Goal: Contribute content: Add original content to the website for others to see

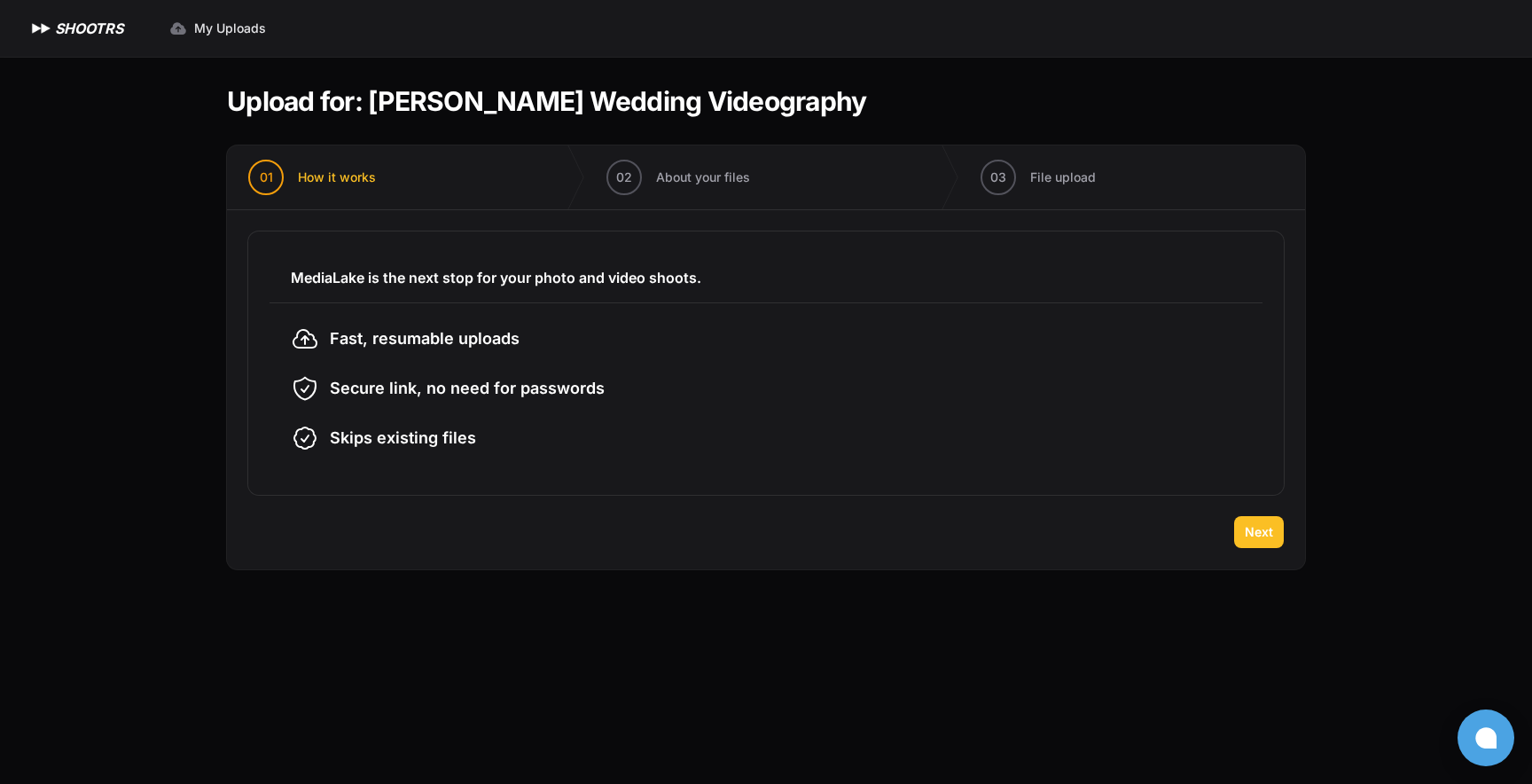
click at [1275, 532] on button "Next" at bounding box center [1259, 532] width 50 height 32
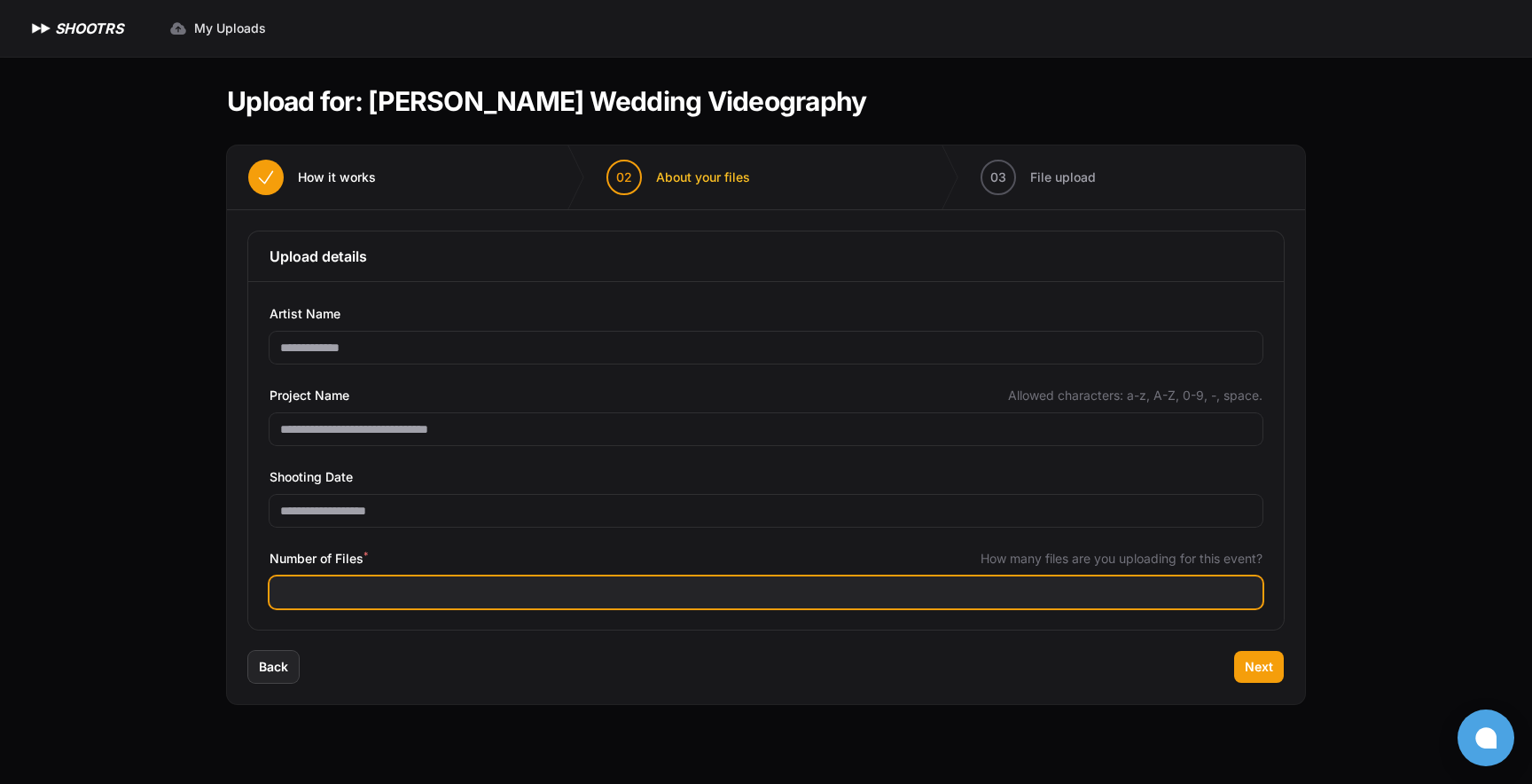
click at [412, 588] on input "Number of Files *" at bounding box center [766, 592] width 993 height 32
type input "***"
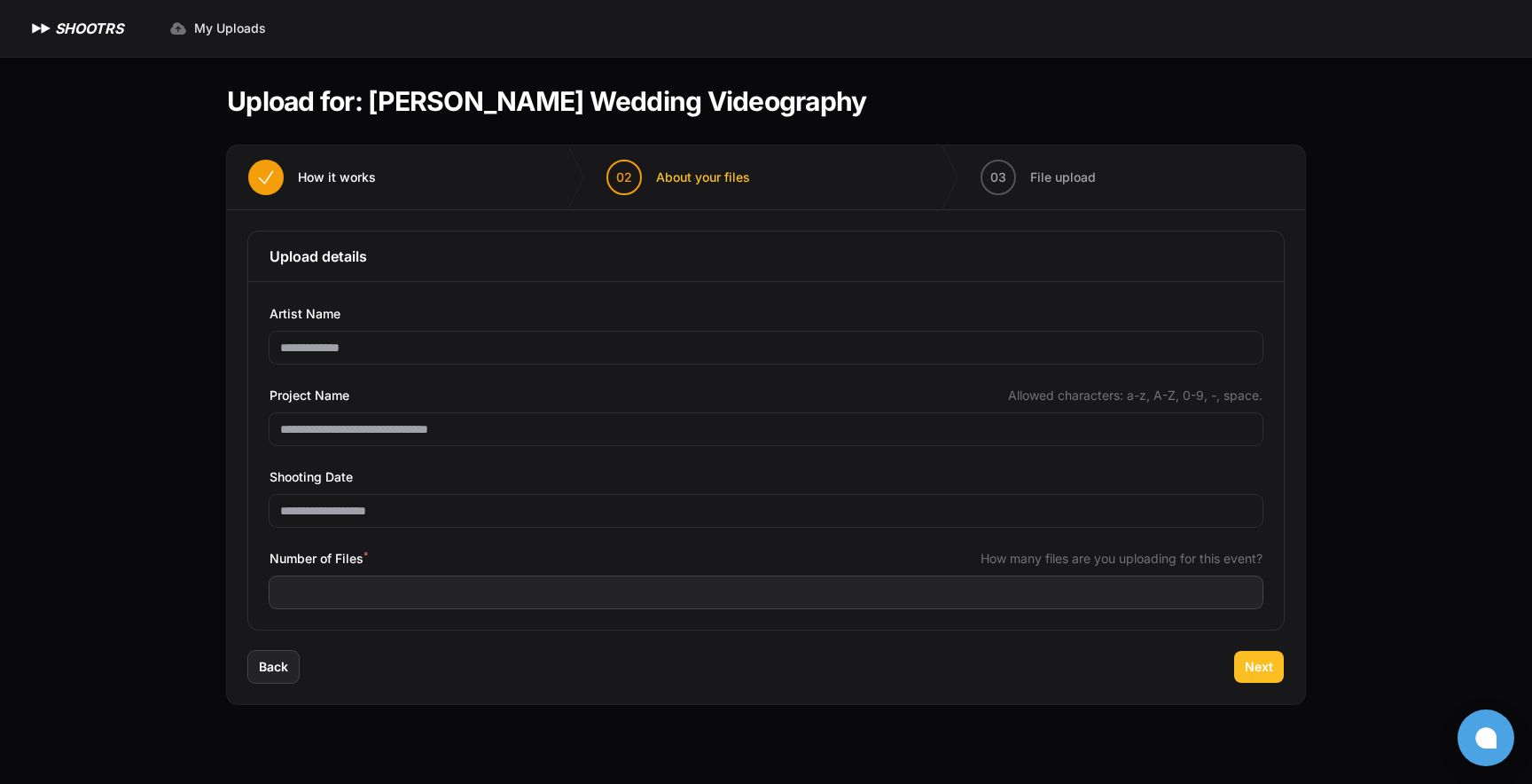
click at [1262, 674] on span "Next" at bounding box center [1259, 666] width 28 height 18
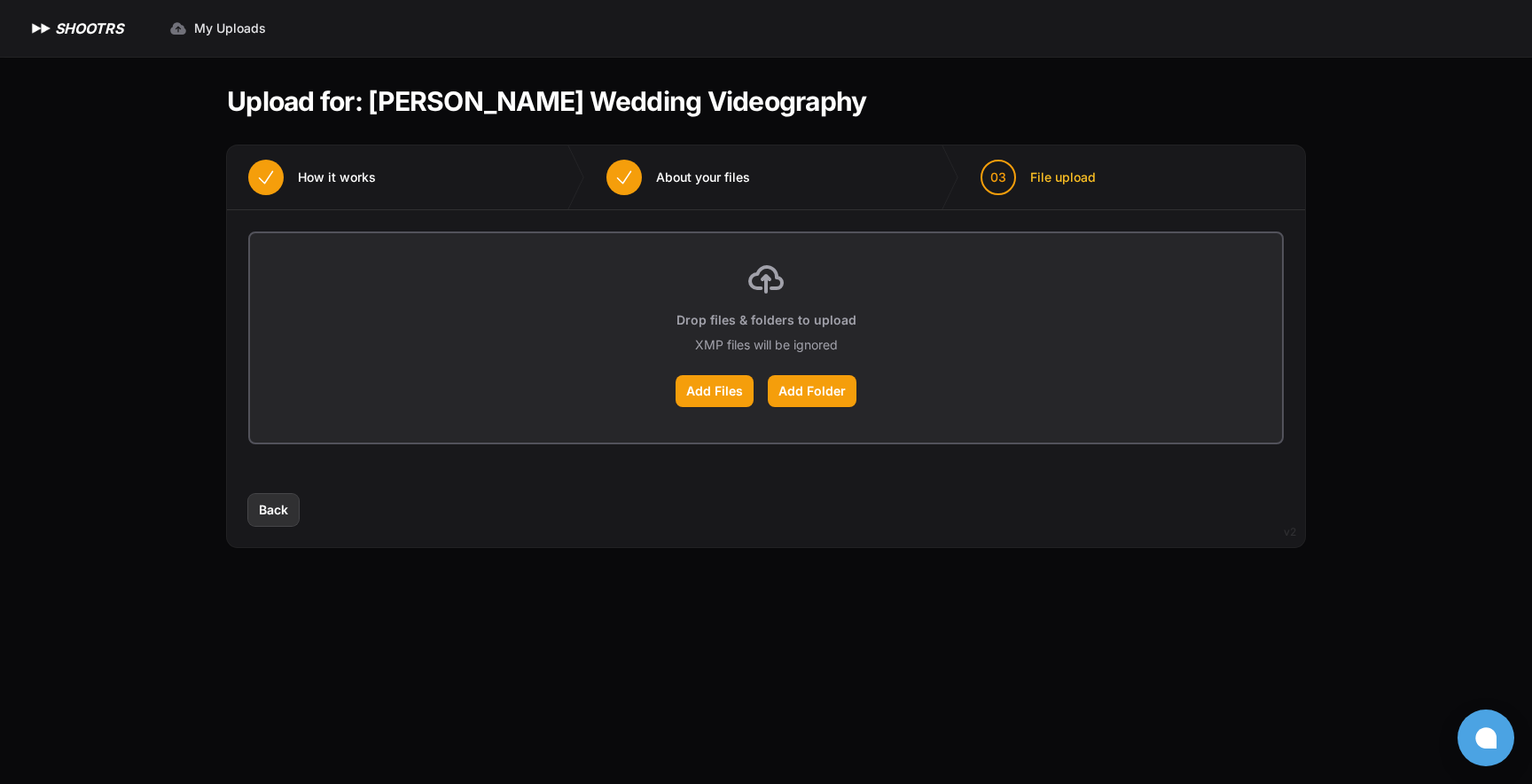
click at [287, 513] on span "Back" at bounding box center [273, 510] width 29 height 18
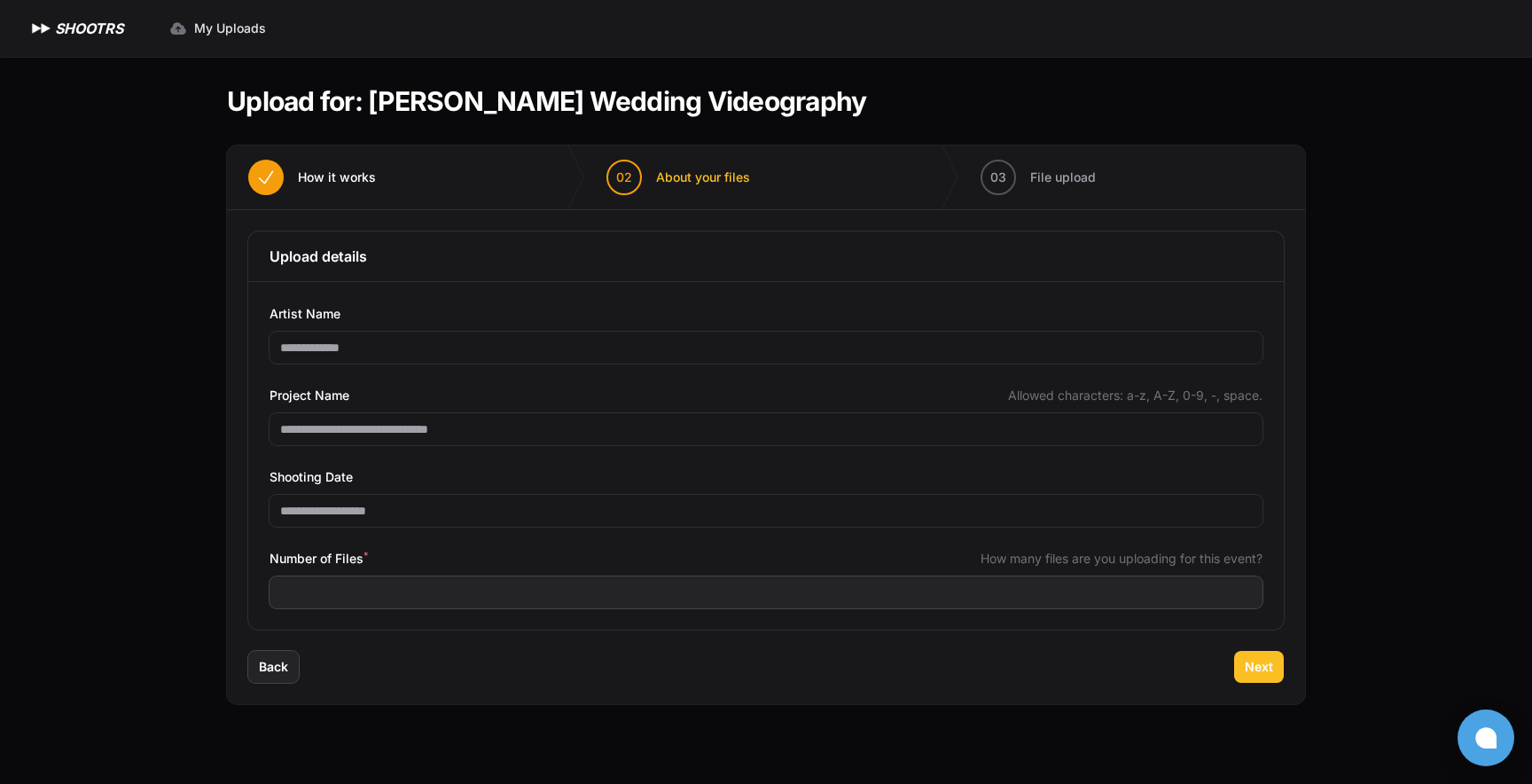
click at [1262, 674] on span "Next" at bounding box center [1259, 666] width 28 height 18
